Goal: Task Accomplishment & Management: Complete application form

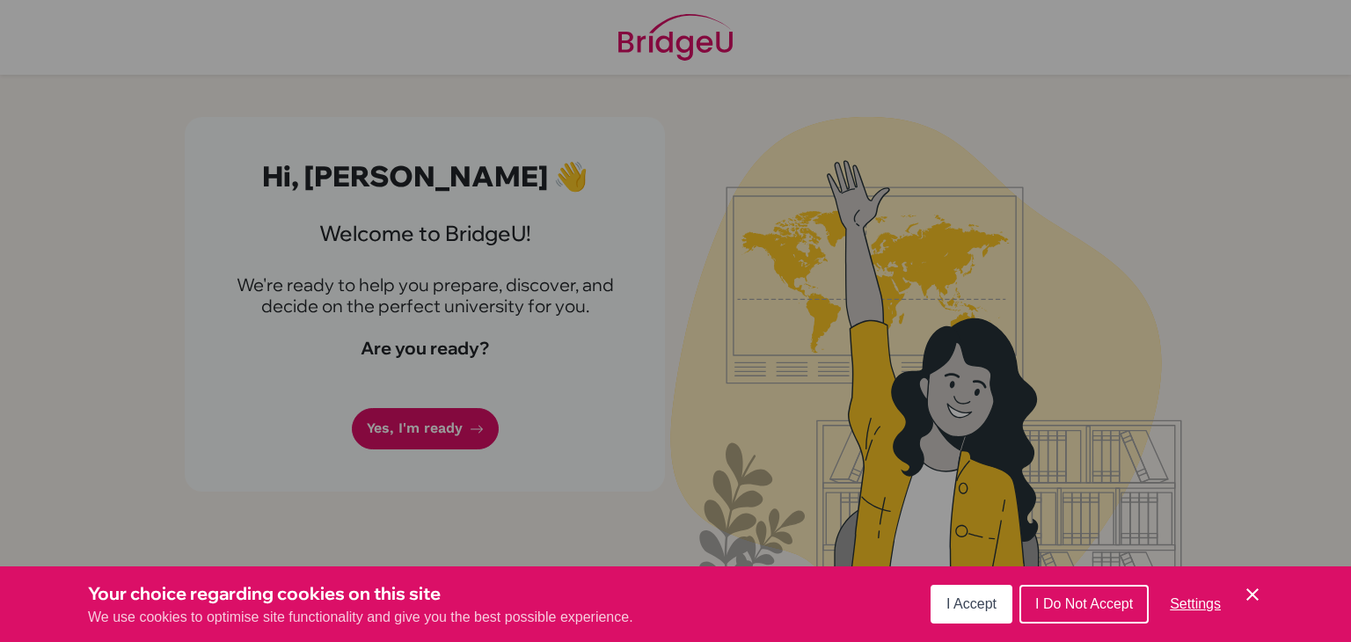
click at [1254, 587] on icon "Cookie Control Close Icon" at bounding box center [1252, 594] width 21 height 21
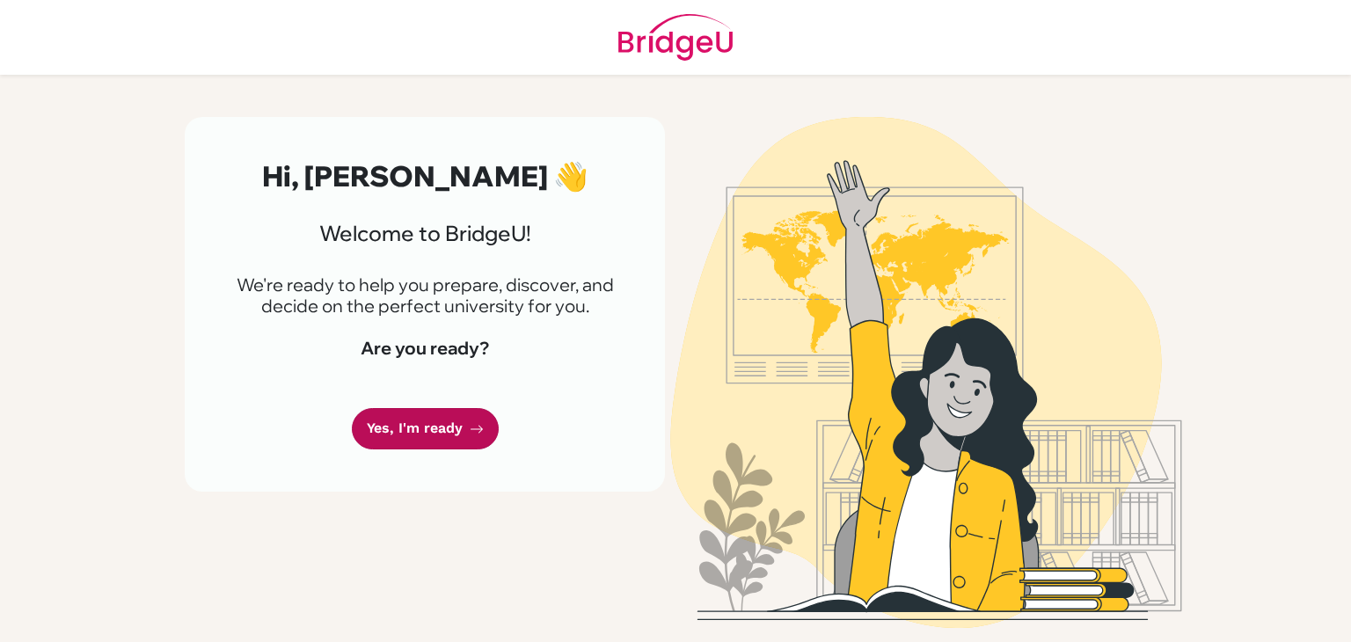
click at [452, 416] on link "Yes, I'm ready" at bounding box center [425, 428] width 147 height 41
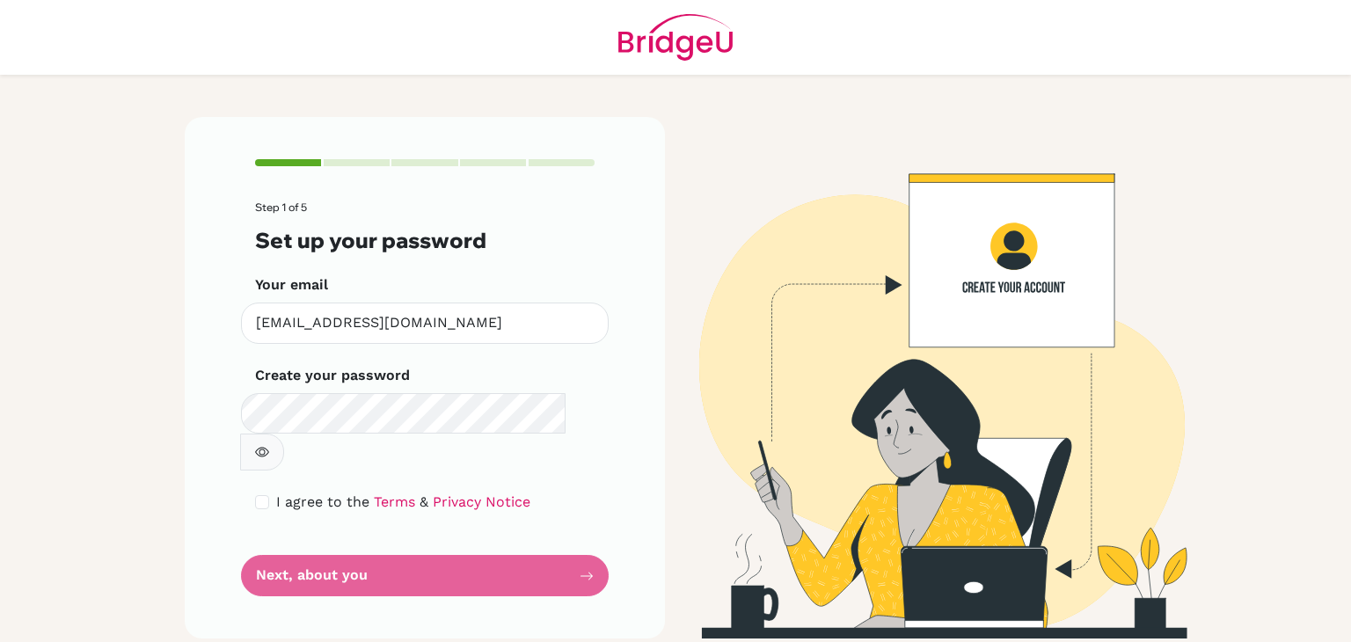
click at [269, 445] on icon "button" at bounding box center [262, 452] width 14 height 14
click at [276, 493] on span "I agree to the" at bounding box center [322, 501] width 93 height 17
click at [266, 495] on input "checkbox" at bounding box center [262, 502] width 14 height 14
checkbox input "true"
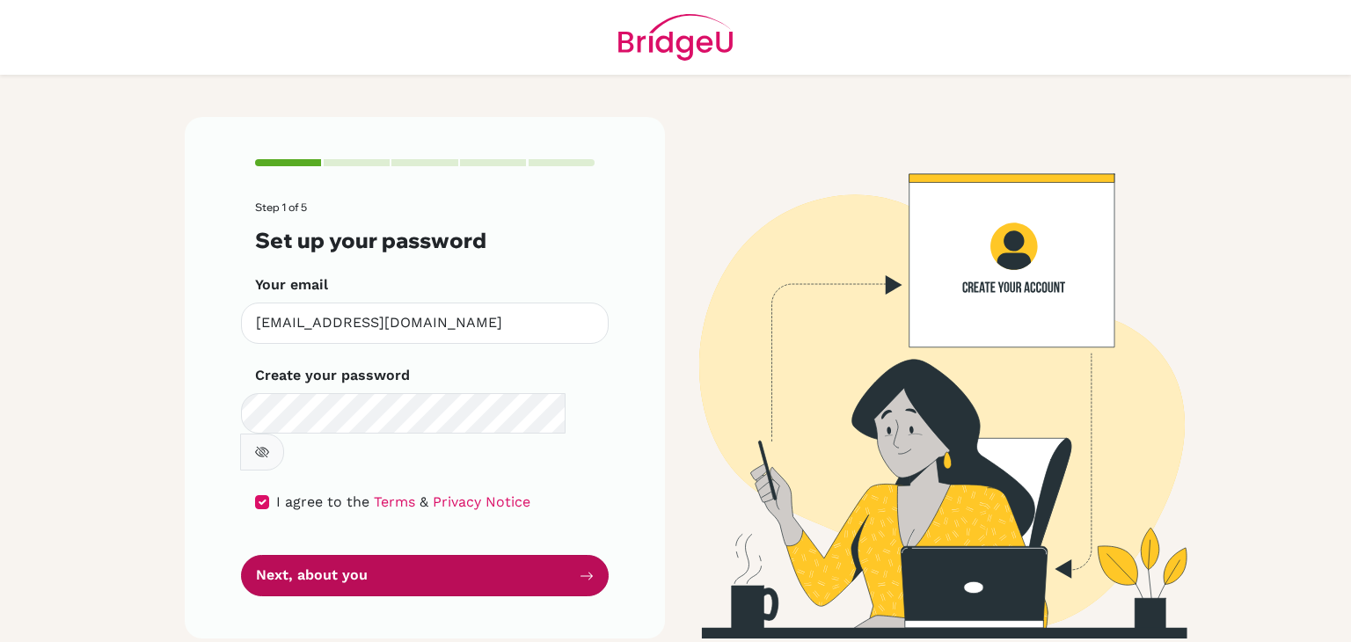
click at [397, 555] on button "Next, about you" at bounding box center [425, 575] width 368 height 41
